Goal: Task Accomplishment & Management: Complete application form

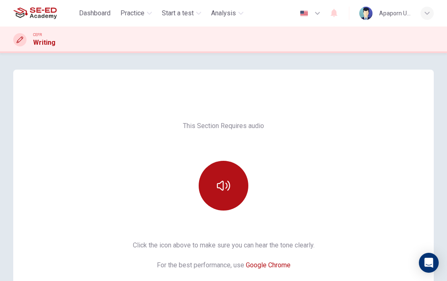
click at [135, 16] on span "Practice" at bounding box center [132, 13] width 24 height 10
click at [133, 9] on span "Practice" at bounding box center [132, 13] width 24 height 10
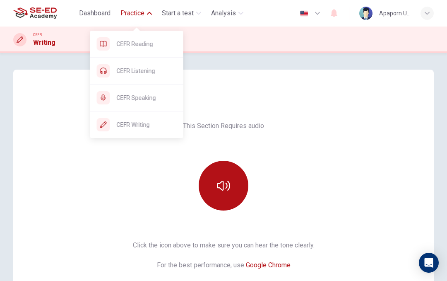
click at [127, 125] on span "CEFR Writing" at bounding box center [147, 125] width 60 height 10
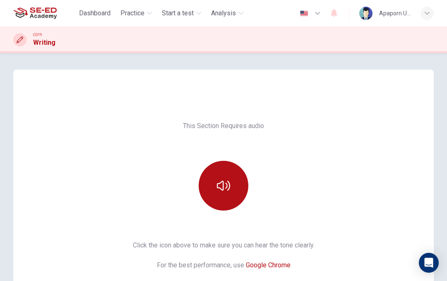
click at [224, 176] on button "button" at bounding box center [224, 186] width 50 height 50
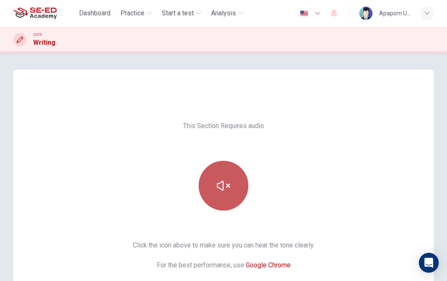
click at [226, 186] on icon "button" at bounding box center [223, 185] width 13 height 13
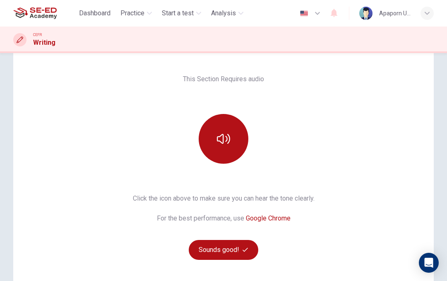
scroll to position [51, 0]
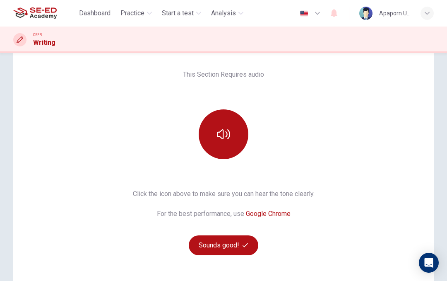
click at [218, 241] on button "Sounds good!" at bounding box center [224, 245] width 70 height 20
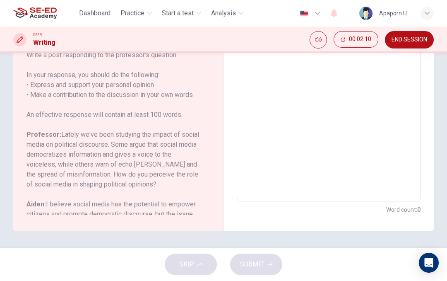
scroll to position [65, 0]
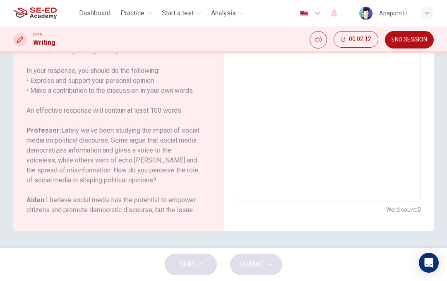
click at [262, 101] on textarea at bounding box center [329, 63] width 172 height 263
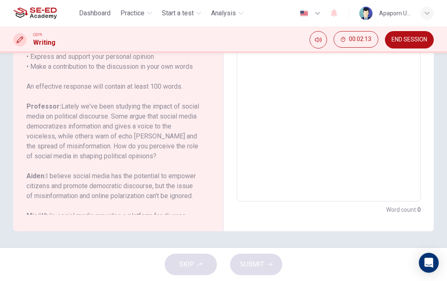
scroll to position [107, 0]
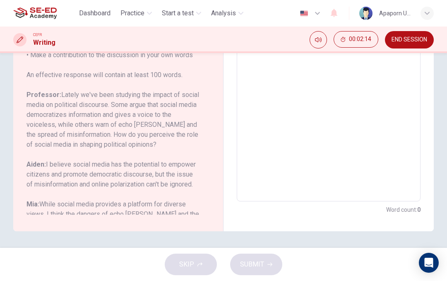
click at [278, 71] on textarea at bounding box center [329, 63] width 172 height 263
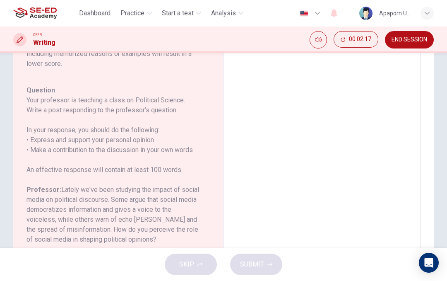
scroll to position [87, 0]
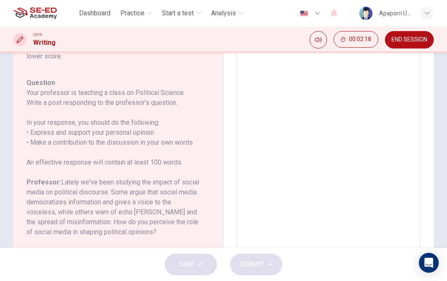
click at [308, 70] on textarea at bounding box center [329, 150] width 172 height 263
type textarea "I"
type textarea "x"
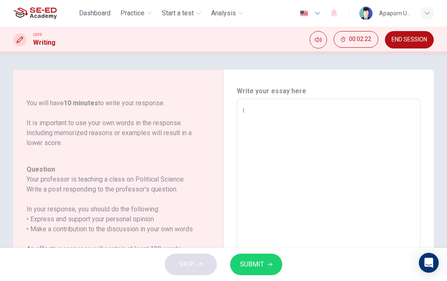
type textarea "In"
type textarea "x"
type textarea "In"
type textarea "x"
type textarea "In"
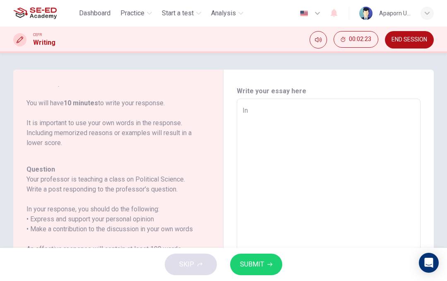
click at [291, 74] on div "Write your essay here In x ​ Word count : 1" at bounding box center [329, 237] width 210 height 335
click at [311, 108] on textarea "In" at bounding box center [329, 237] width 172 height 263
type textarea "x"
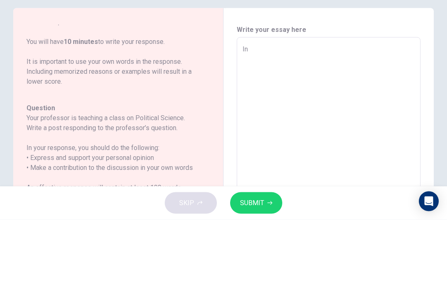
type textarea "In m"
type textarea "x"
type textarea "In my"
type textarea "x"
type textarea "In my"
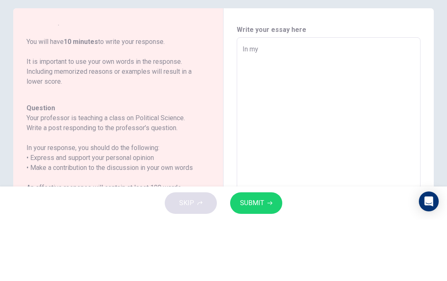
type textarea "x"
type textarea "In my o"
type textarea "x"
type textarea "In my op"
type textarea "x"
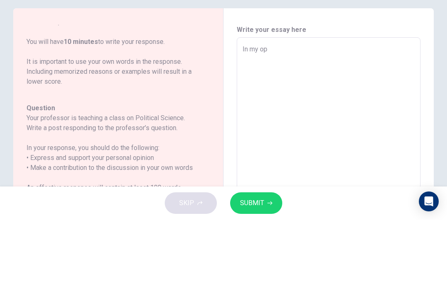
type textarea "In my opp"
type textarea "x"
type textarea "In my oppi"
type textarea "x"
type textarea "In my oppin"
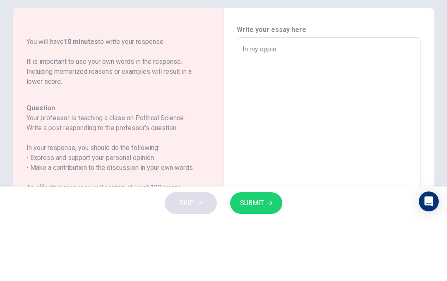
type textarea "x"
type textarea "In my oppini"
type textarea "x"
type textarea "In my oppinio"
type textarea "x"
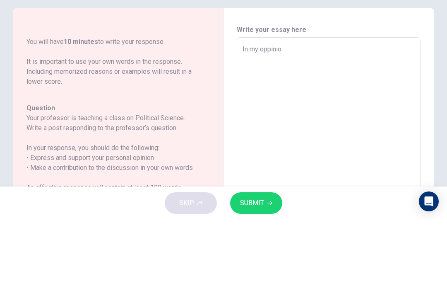
type textarea "In my oppinion"
type textarea "x"
type textarea "In my oppinion"
type textarea "x"
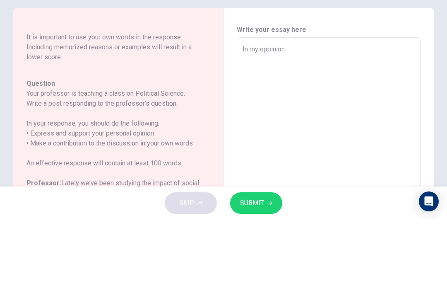
scroll to position [132, 0]
type textarea "In my oppinion"
click at [100, 66] on h6 "Directions For this task, you will read an online discussion. A professor has p…" at bounding box center [113, 63] width 173 height 139
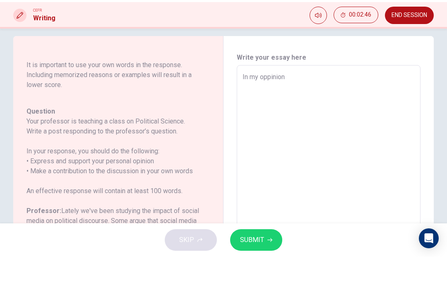
scroll to position [10, 0]
click at [317, 96] on textarea "In my oppinion" at bounding box center [329, 227] width 172 height 263
type textarea "x"
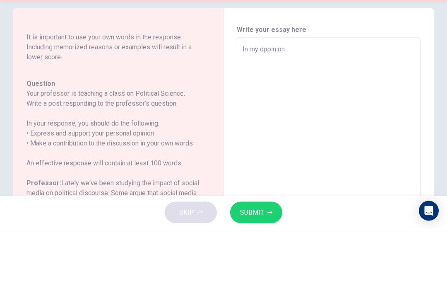
type textarea "In my oppinion s"
type textarea "x"
type textarea "In my oppinion"
type textarea "x"
type textarea "In my oppinion"
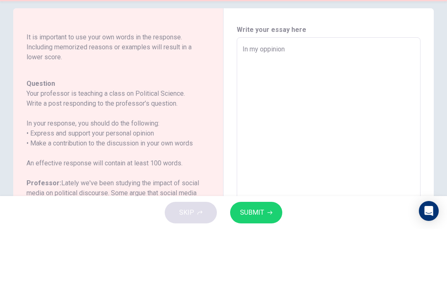
type textarea "x"
type textarea "In my oppinio"
type textarea "x"
type textarea "In my oppini"
type textarea "x"
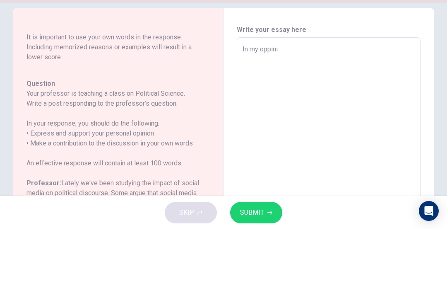
type textarea "In my oppin"
type textarea "x"
type textarea "In my oppi"
type textarea "x"
type textarea "In my opp"
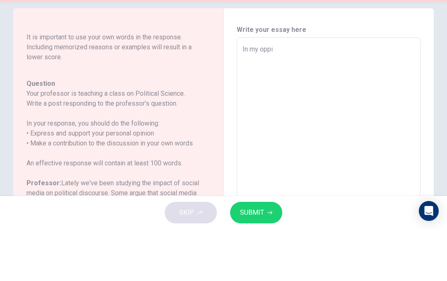
type textarea "x"
type textarea "In my op"
type textarea "x"
type textarea "In my o"
type textarea "x"
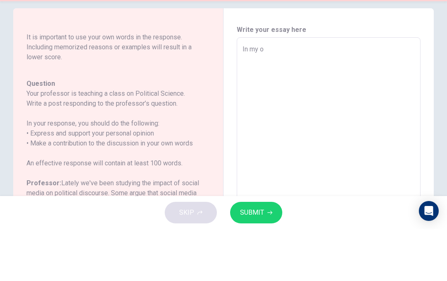
type textarea "In my"
type textarea "x"
type textarea "In my"
type textarea "x"
type textarea "In m"
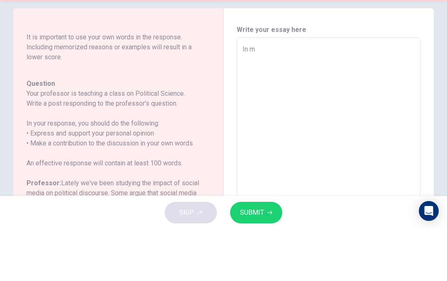
type textarea "x"
type textarea "In"
type textarea "x"
type textarea "In"
type textarea "x"
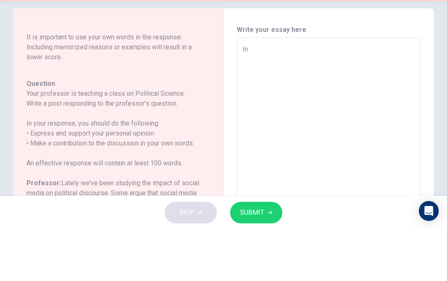
type textarea "I"
type textarea "x"
click at [208, 77] on div "Question 1 Question Type : Writing for an Academic Discussion Directions For th…" at bounding box center [122, 228] width 190 height 302
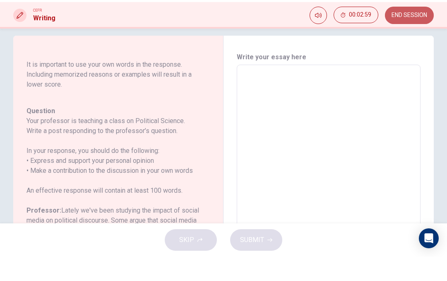
click at [402, 36] on span "END SESSION" at bounding box center [410, 39] width 36 height 7
click at [407, 36] on span "END SESSION" at bounding box center [410, 39] width 36 height 7
click at [395, 36] on span "END SESSION" at bounding box center [410, 39] width 36 height 7
